Goal: Task Accomplishment & Management: Manage account settings

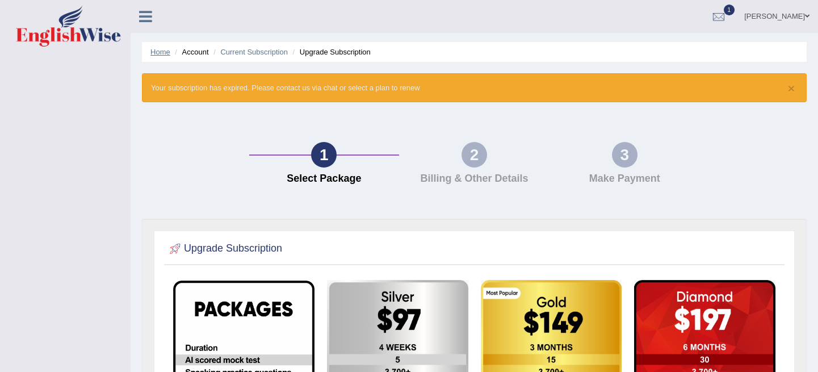
click at [164, 48] on link "Home" at bounding box center [160, 52] width 20 height 9
click at [780, 15] on link "[PERSON_NAME]" at bounding box center [777, 15] width 82 height 30
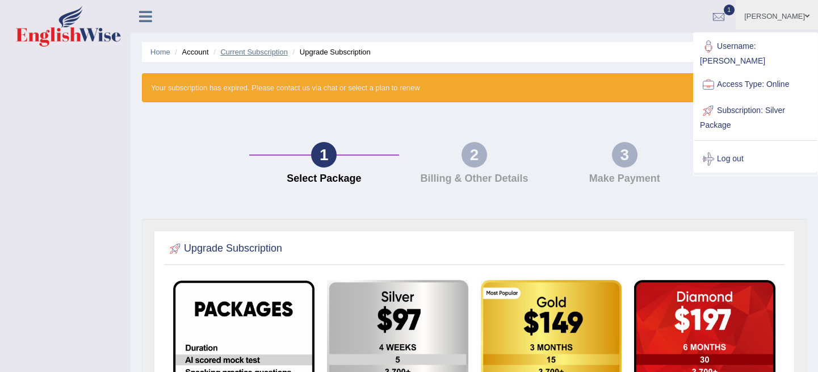
click at [232, 51] on link "Current Subscription" at bounding box center [254, 52] width 68 height 9
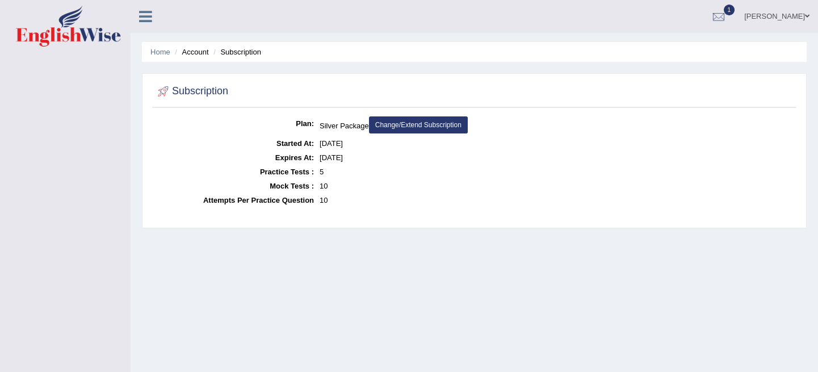
click at [443, 128] on link "Change/Extend Subscription" at bounding box center [418, 124] width 99 height 17
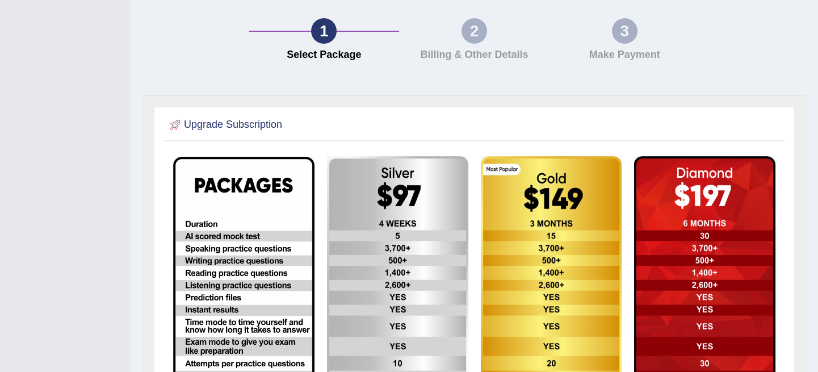
scroll to position [55, 0]
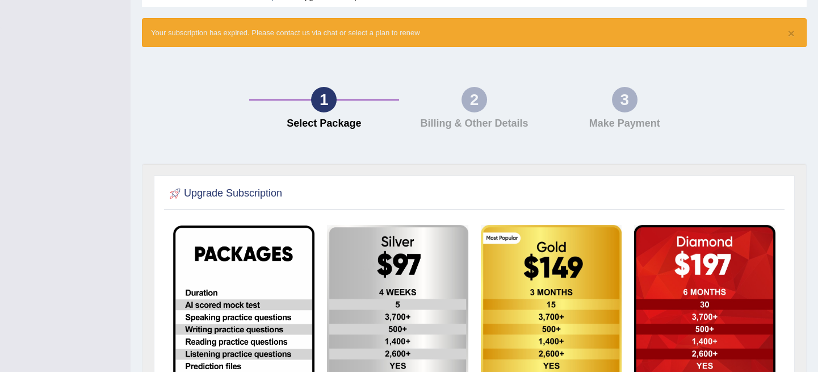
click at [487, 120] on h4 "Billing & Other Details" at bounding box center [474, 123] width 139 height 11
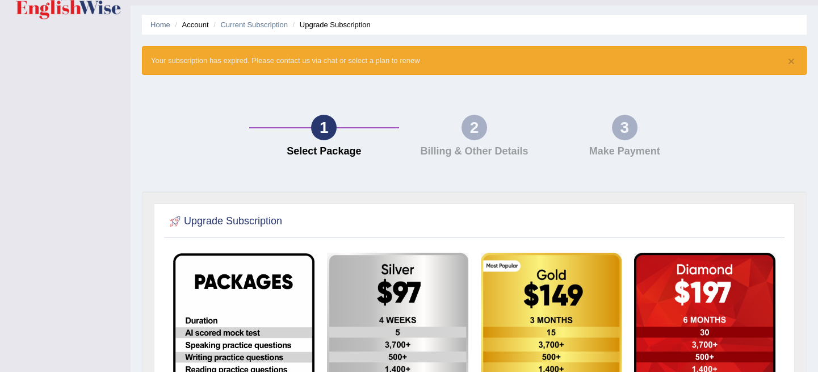
scroll to position [0, 0]
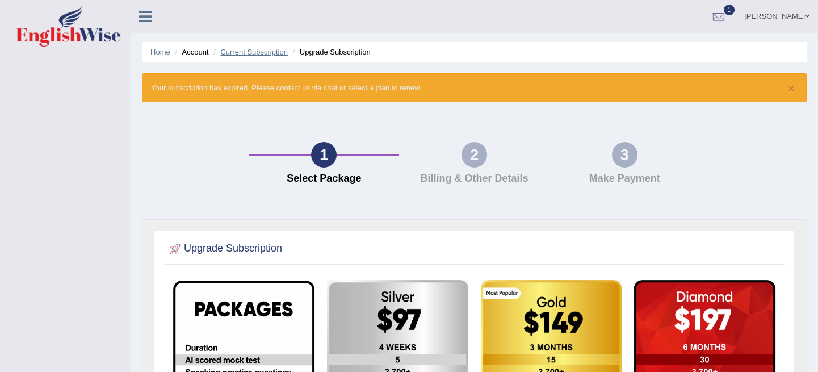
click at [276, 48] on link "Current Subscription" at bounding box center [254, 52] width 68 height 9
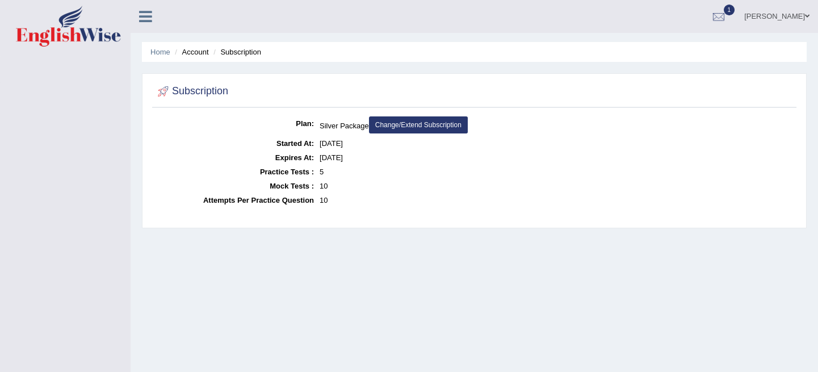
click at [192, 56] on li "Account" at bounding box center [190, 52] width 36 height 11
click at [202, 56] on li "Account" at bounding box center [190, 52] width 36 height 11
